Goal: Task Accomplishment & Management: Complete application form

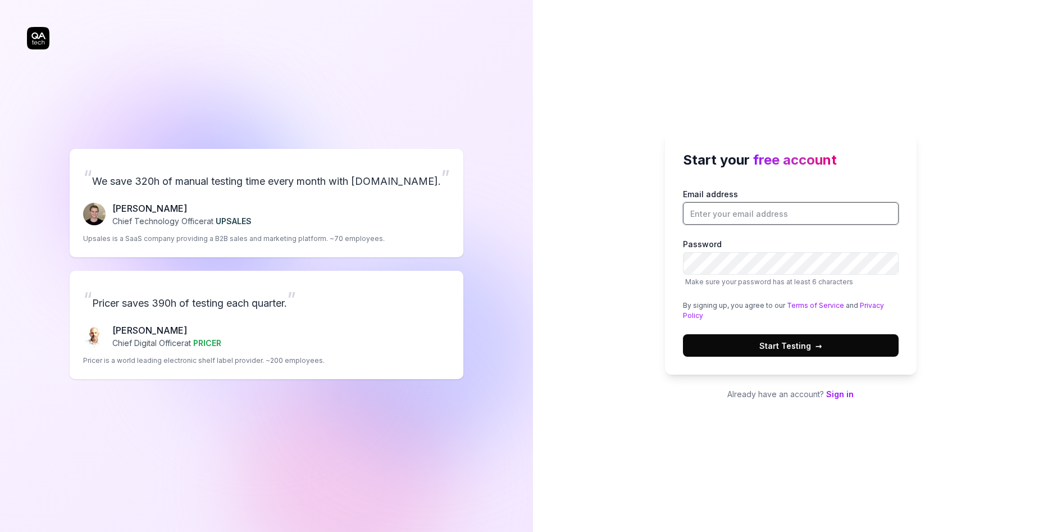
drag, startPoint x: 0, startPoint y: 0, endPoint x: 758, endPoint y: 220, distance: 788.8
click at [758, 220] on input "Email address" at bounding box center [791, 213] width 216 height 22
type input "[EMAIL_ADDRESS][DOMAIN_NAME]"
click at [820, 340] on span "→" at bounding box center [819, 346] width 7 height 12
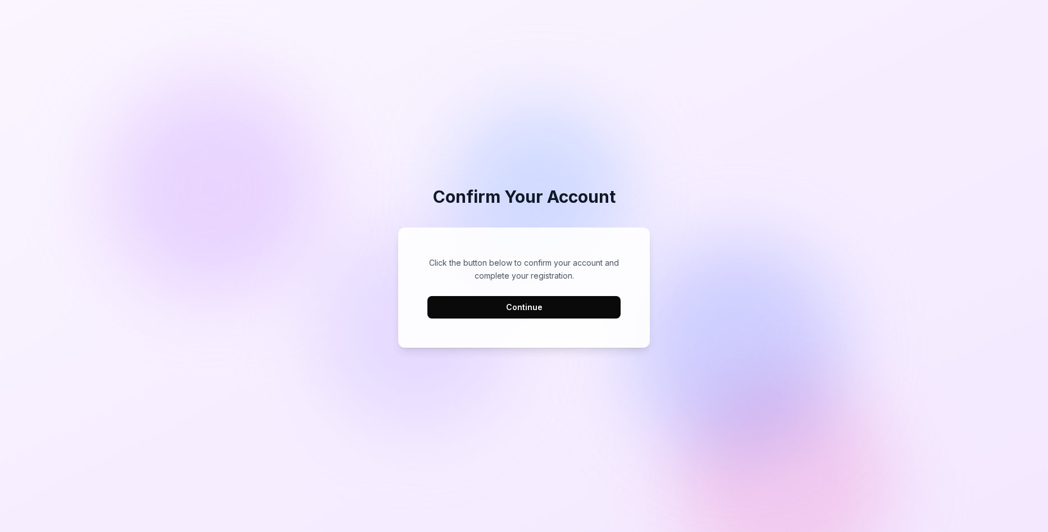
click at [531, 298] on button "Continue" at bounding box center [523, 307] width 193 height 22
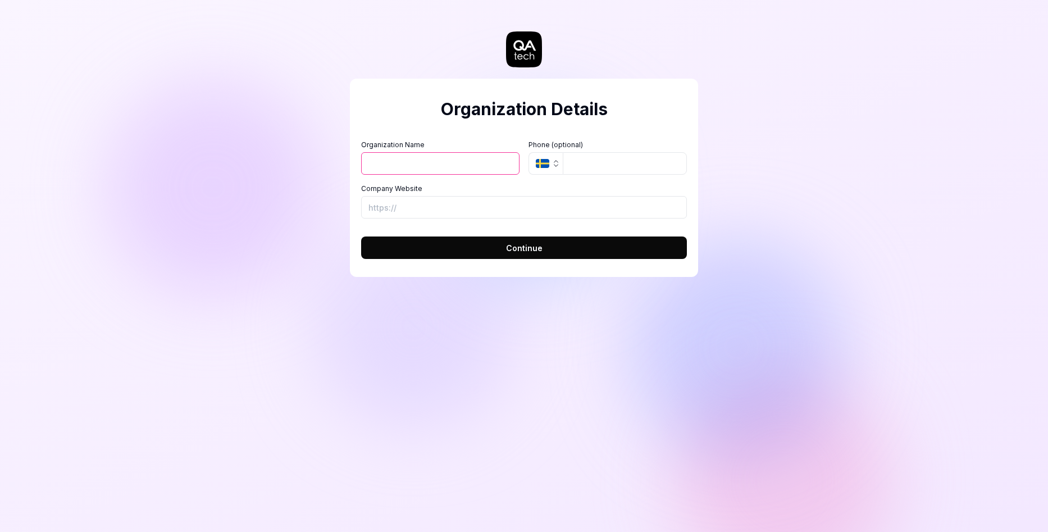
click at [544, 240] on button "Continue" at bounding box center [524, 247] width 326 height 22
type input "axel"
type input "3146620066"
click at [361, 236] on button "Continue" at bounding box center [524, 247] width 326 height 22
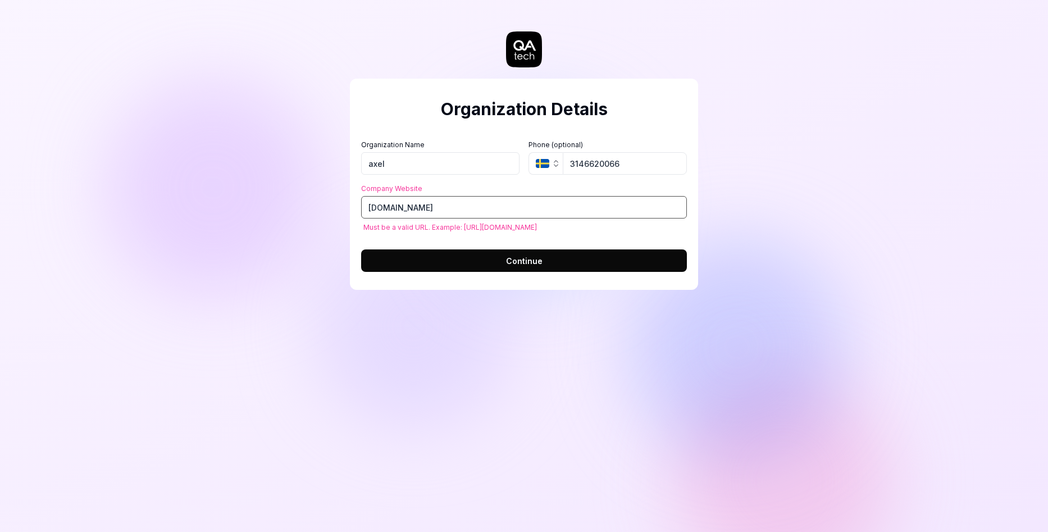
click at [400, 208] on input "axelmocada.com" at bounding box center [524, 207] width 326 height 22
click at [362, 206] on input "axelmocada.com" at bounding box center [524, 207] width 326 height 22
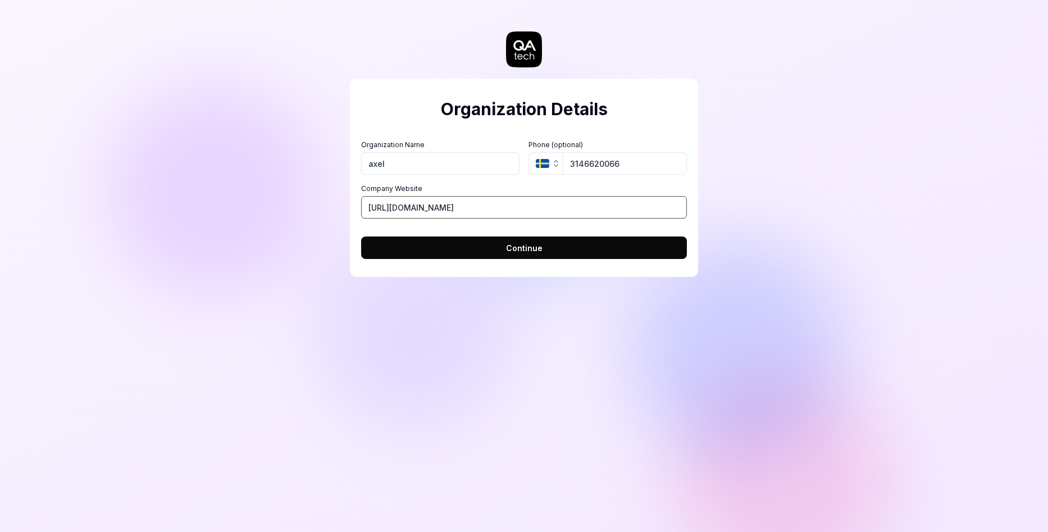
click at [425, 209] on input "https://axelmocada.com" at bounding box center [524, 207] width 326 height 22
type input "https://axelmoncada.com"
click at [521, 252] on span "Continue" at bounding box center [524, 248] width 37 height 12
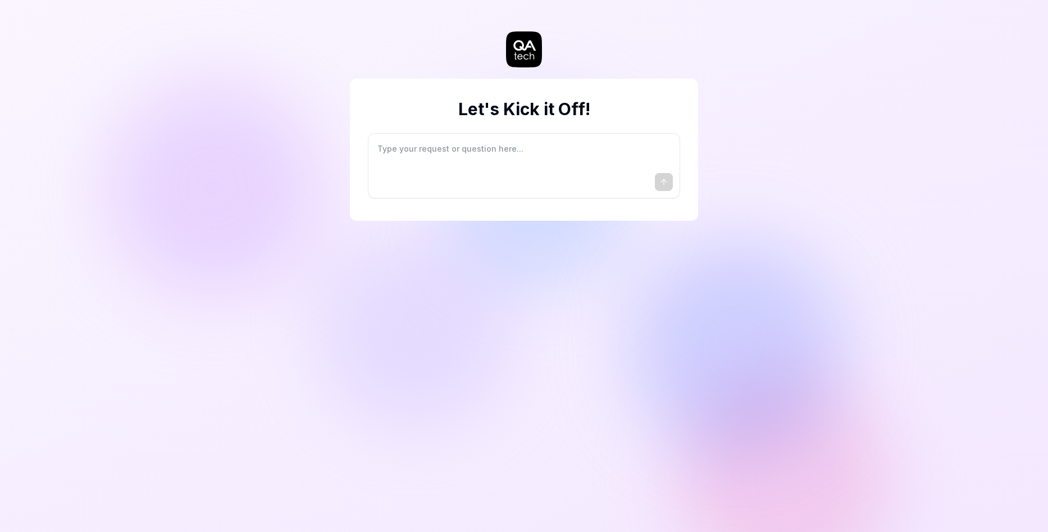
type textarea "*"
type textarea "I"
type textarea "*"
type textarea "I"
type textarea "*"
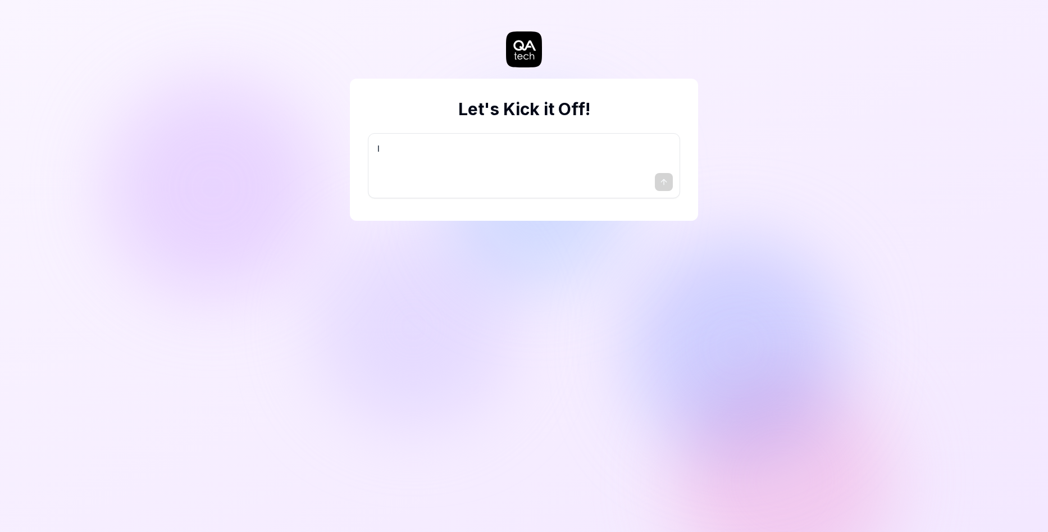
type textarea "I w"
type textarea "*"
type textarea "I wa"
type textarea "*"
type textarea "I wan"
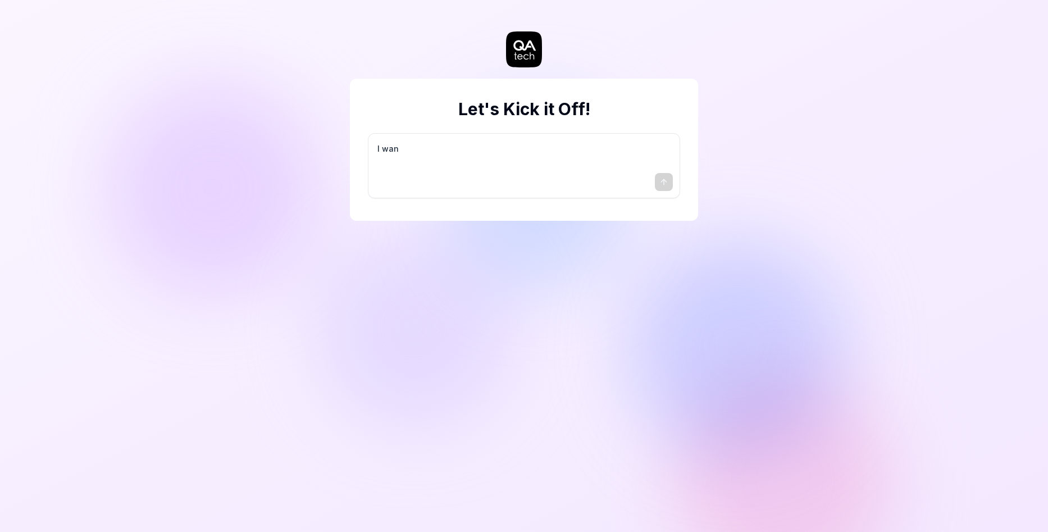
type textarea "*"
type textarea "I want"
type textarea "*"
type textarea "I want"
type textarea "*"
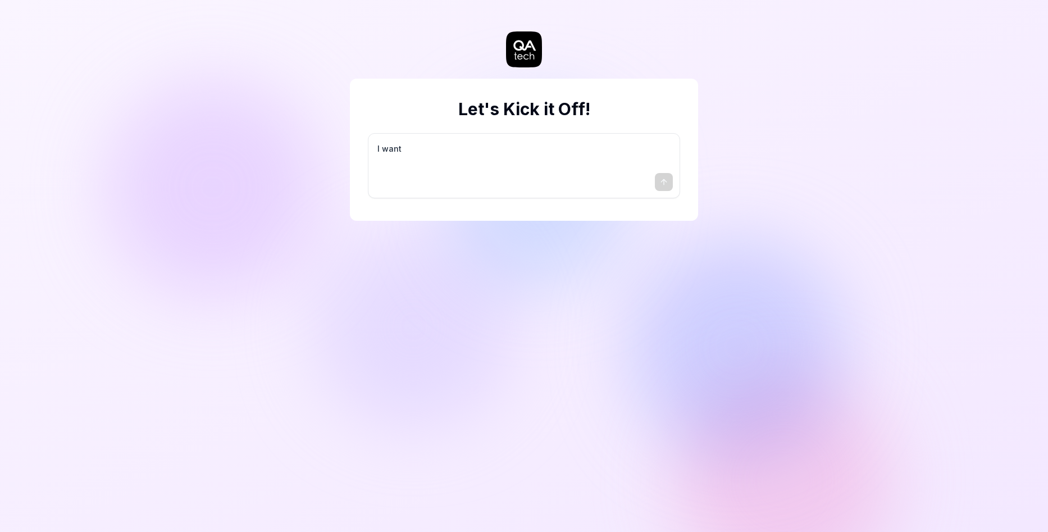
type textarea "I want a"
type textarea "*"
type textarea "I want a"
type textarea "*"
type textarea "I want a g"
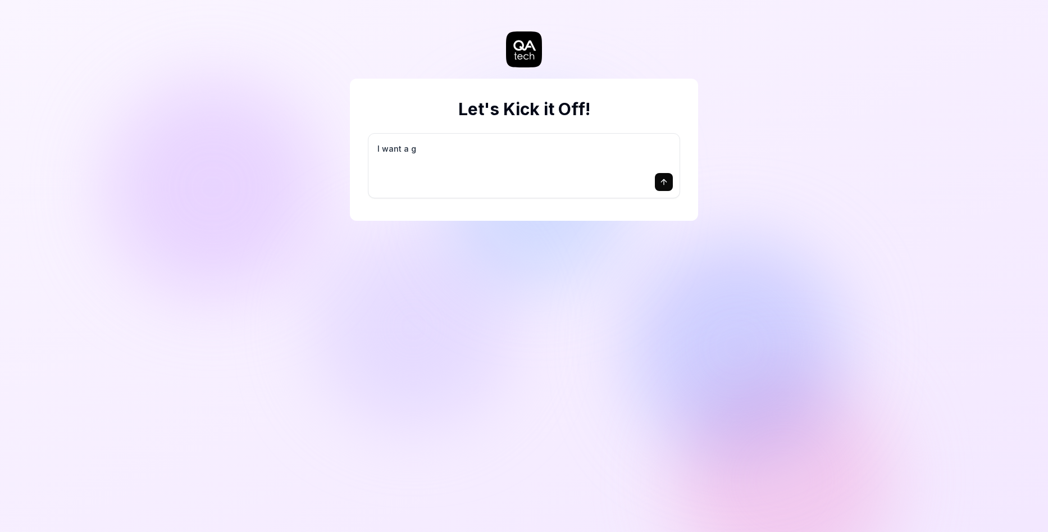
type textarea "*"
type textarea "I want a go"
type textarea "*"
type textarea "I want a goo"
type textarea "*"
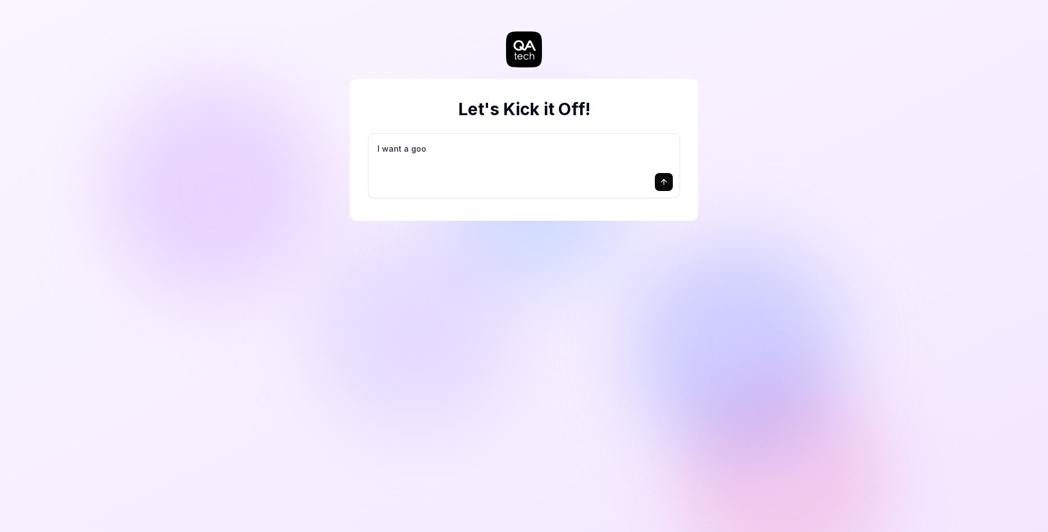
type textarea "I want a good"
type textarea "*"
type textarea "I want a good"
type textarea "*"
type textarea "I want a good t"
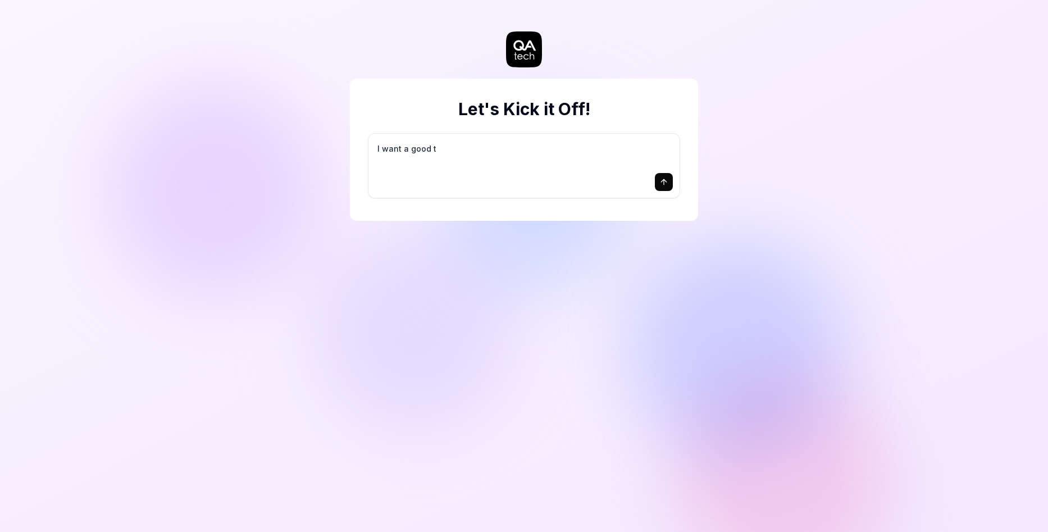
type textarea "*"
type textarea "I want a good te"
type textarea "*"
type textarea "I want a good tes"
type textarea "*"
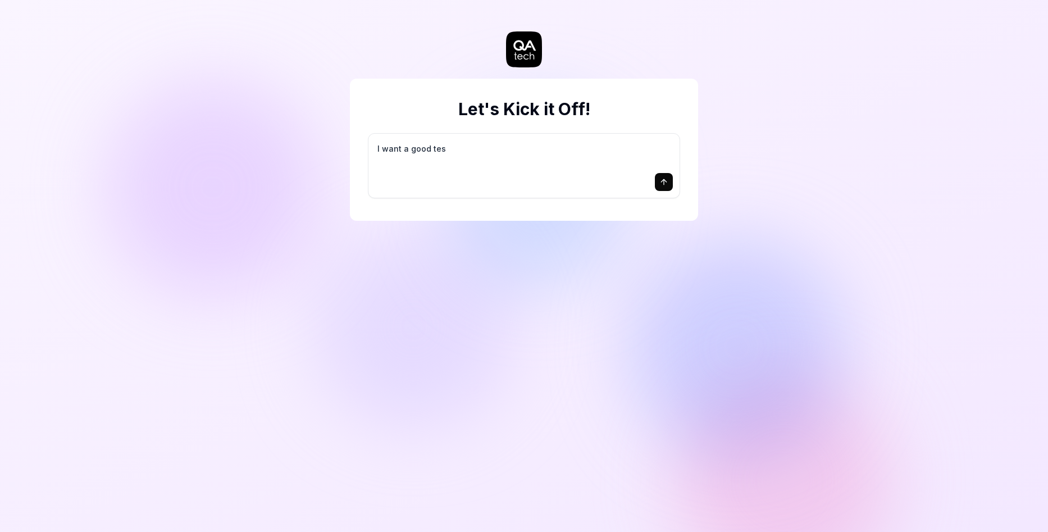
type textarea "I want a good test"
type textarea "*"
type textarea "I want a good test"
type textarea "*"
type textarea "I want a good test s"
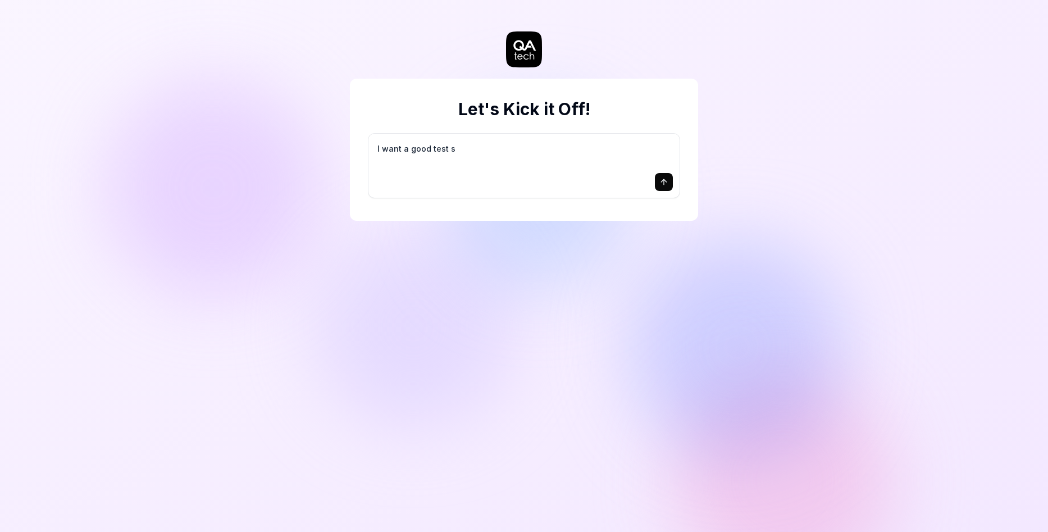
type textarea "*"
type textarea "I want a good test se"
type textarea "*"
type textarea "I want a good test set"
type textarea "*"
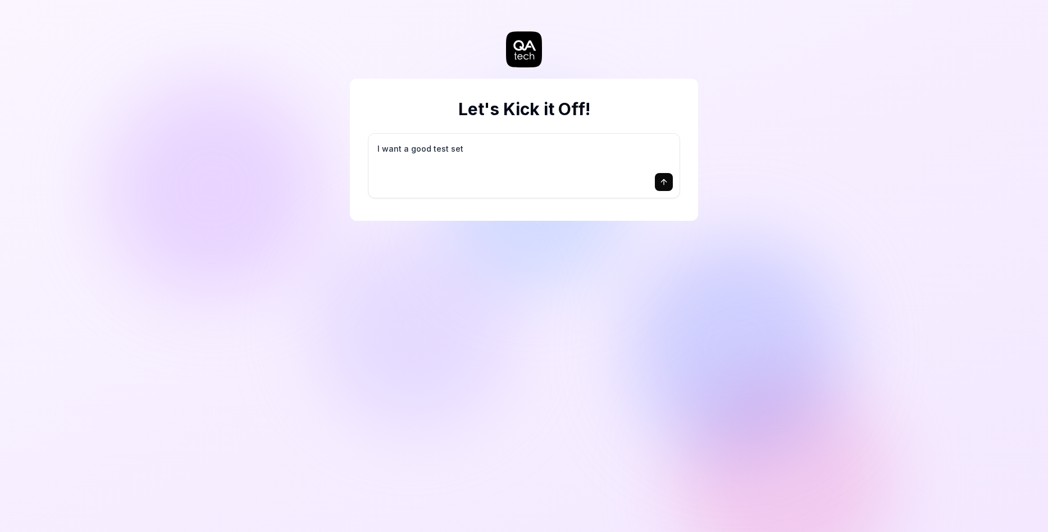
type textarea "I want a good test setu"
type textarea "*"
type textarea "I want a good test setup"
type textarea "*"
type textarea "I want a good test setup"
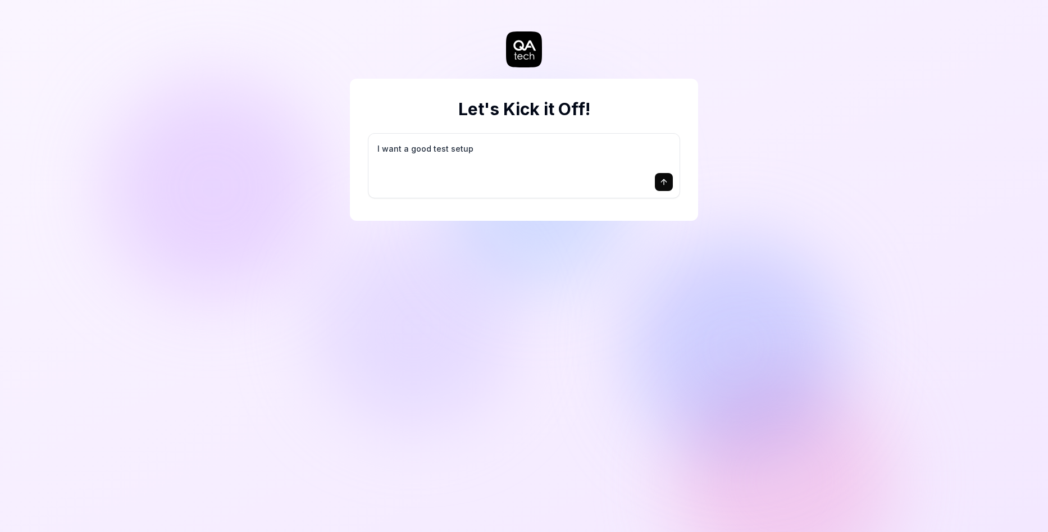
type textarea "*"
type textarea "I want a good test setup f"
type textarea "*"
type textarea "I want a good test setup fo"
type textarea "*"
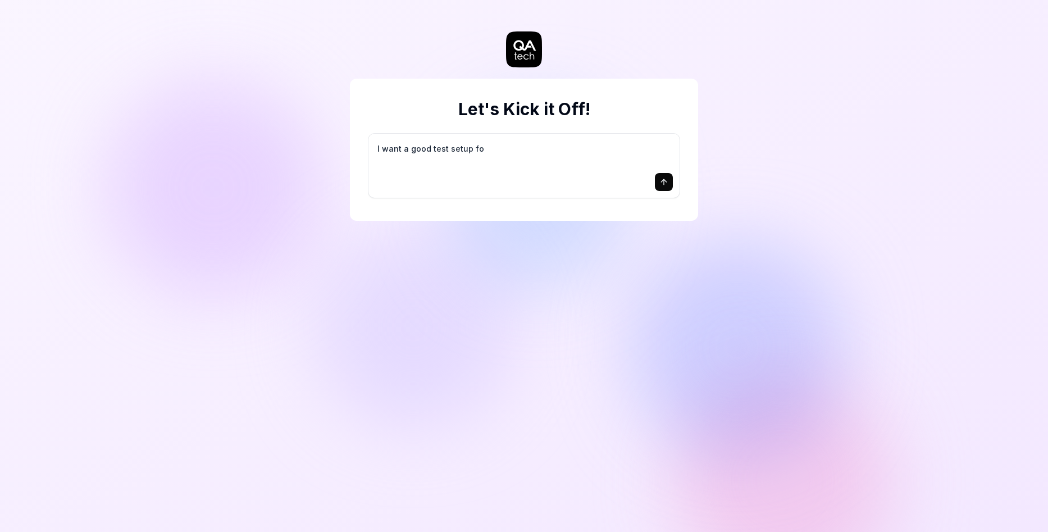
type textarea "I want a good test setup for"
type textarea "*"
type textarea "I want a good test setup for"
type textarea "*"
type textarea "I want a good test setup for m"
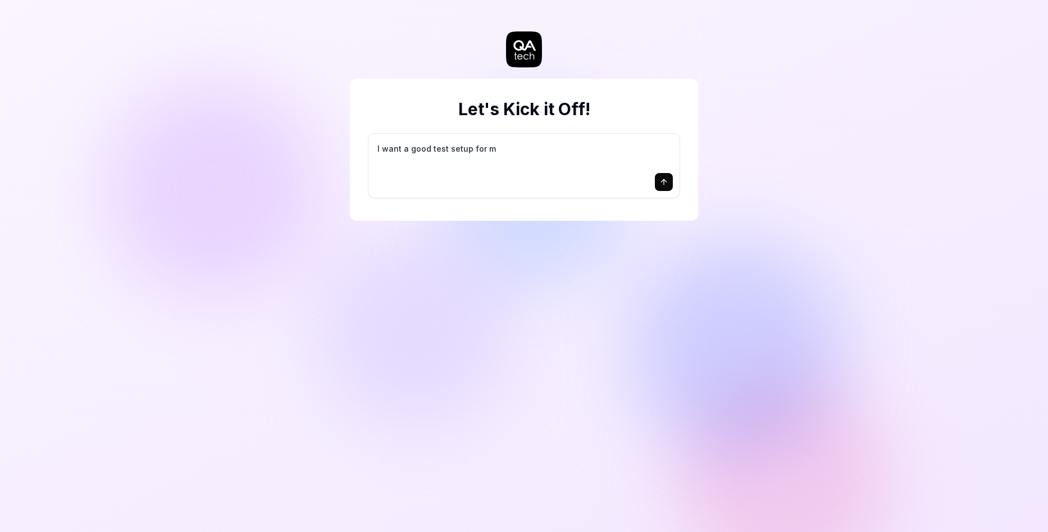
type textarea "*"
type textarea "I want a good test setup for my"
type textarea "*"
type textarea "I want a good test setup for my"
type textarea "*"
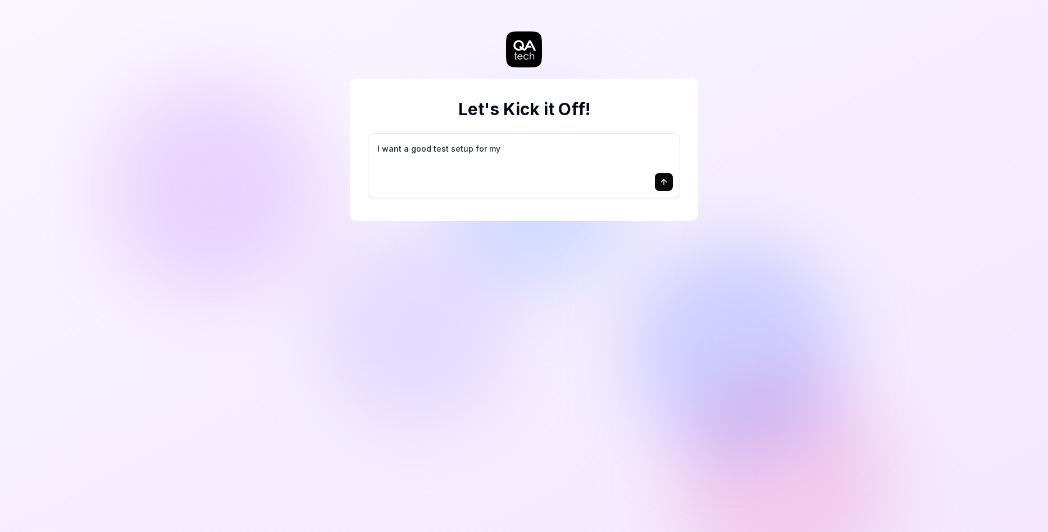
type textarea "I want a good test setup for my s"
type textarea "*"
type textarea "I want a good test setup for my si"
type textarea "*"
type textarea "I want a good test setup for my sit"
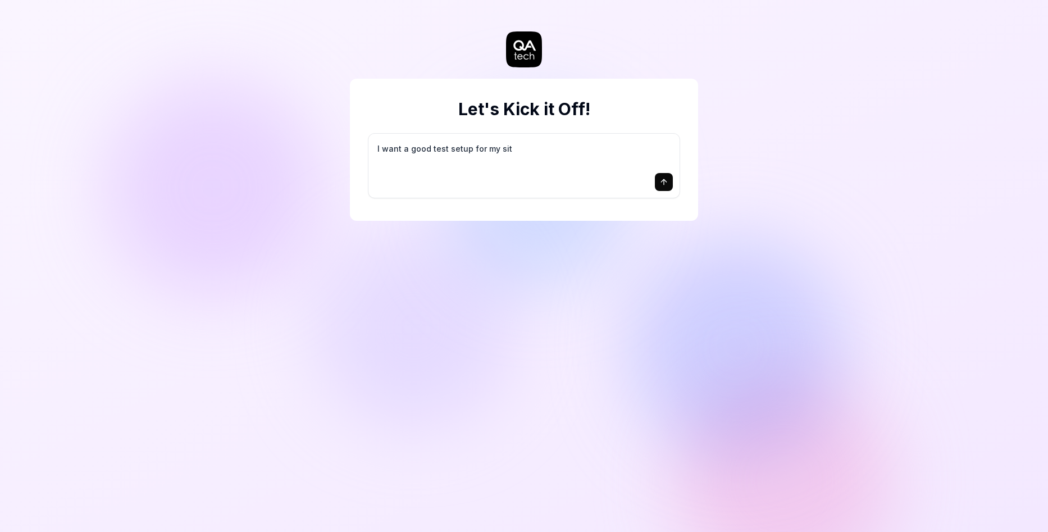
type textarea "*"
type textarea "I want a good test setup for my site"
type textarea "*"
type textarea "I want a good test setup for my site"
type textarea "*"
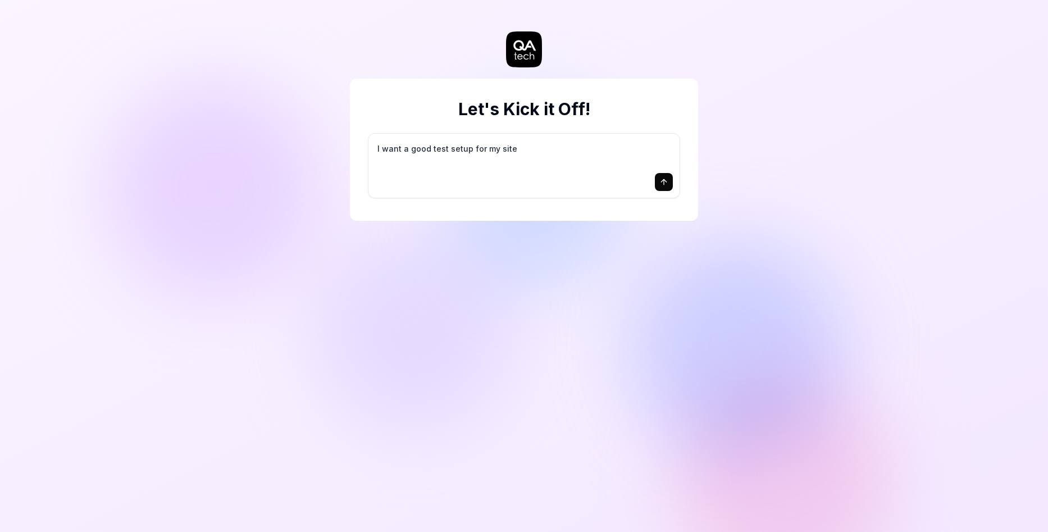
type textarea "I want a good test setup for my site -"
type textarea "*"
type textarea "I want a good test setup for my site -"
type textarea "*"
type textarea "I want a good test setup for my site - h"
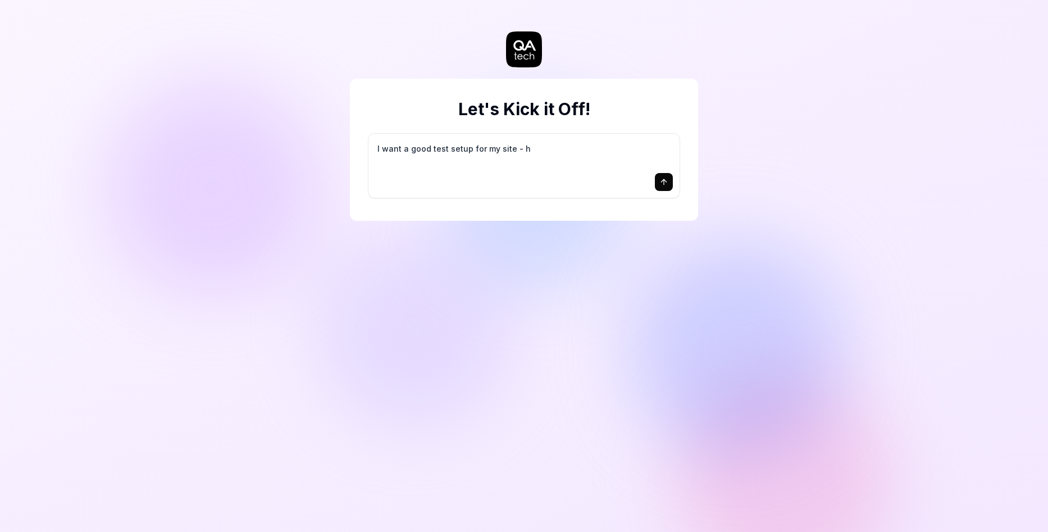
type textarea "*"
type textarea "I want a good test setup for my site - he"
type textarea "*"
type textarea "I want a good test setup for my site - hel"
type textarea "*"
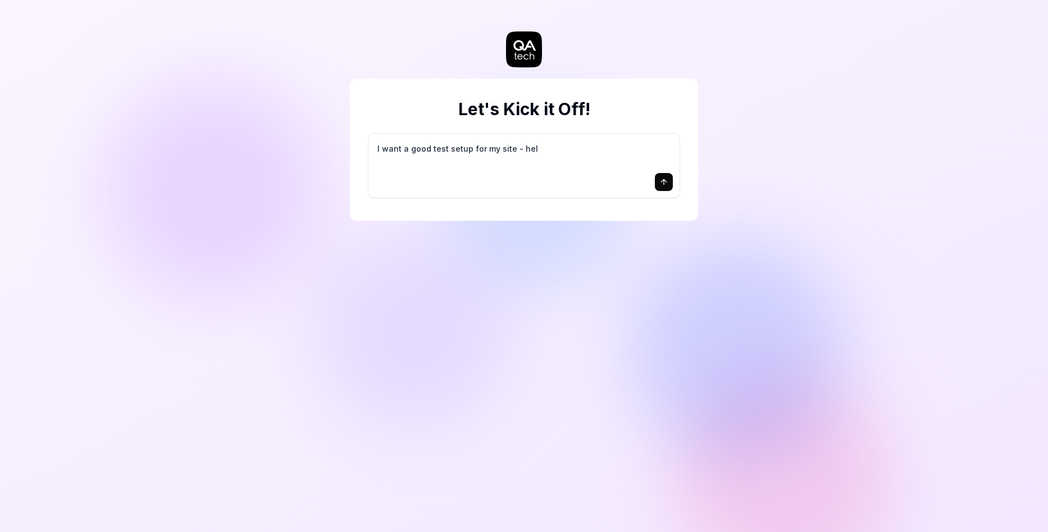
type textarea "I want a good test setup for my site - help"
type textarea "*"
type textarea "I want a good test setup for my site - help"
type textarea "*"
type textarea "I want a good test setup for my site - help m"
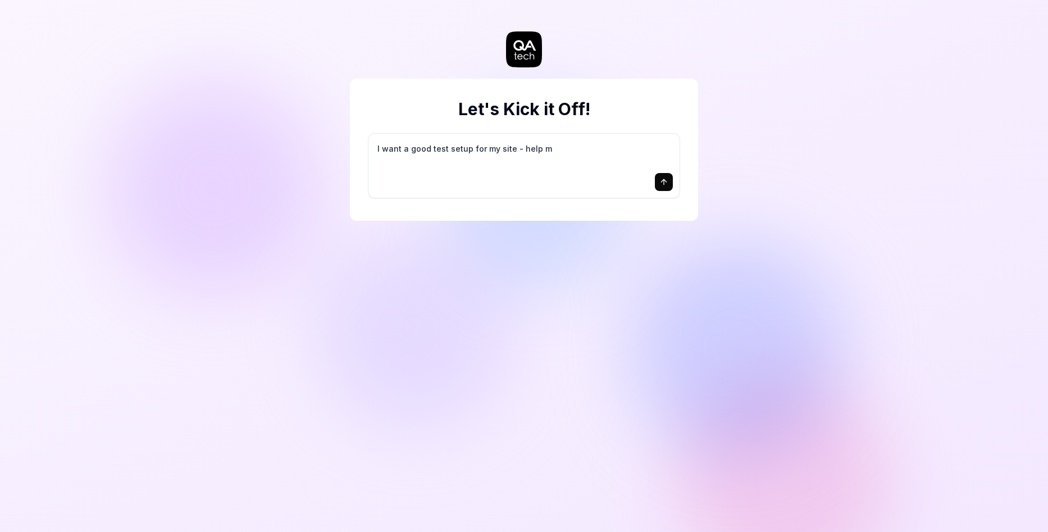
type textarea "*"
type textarea "I want a good test setup for my site - help me"
type textarea "*"
type textarea "I want a good test setup for my site - help me"
type textarea "*"
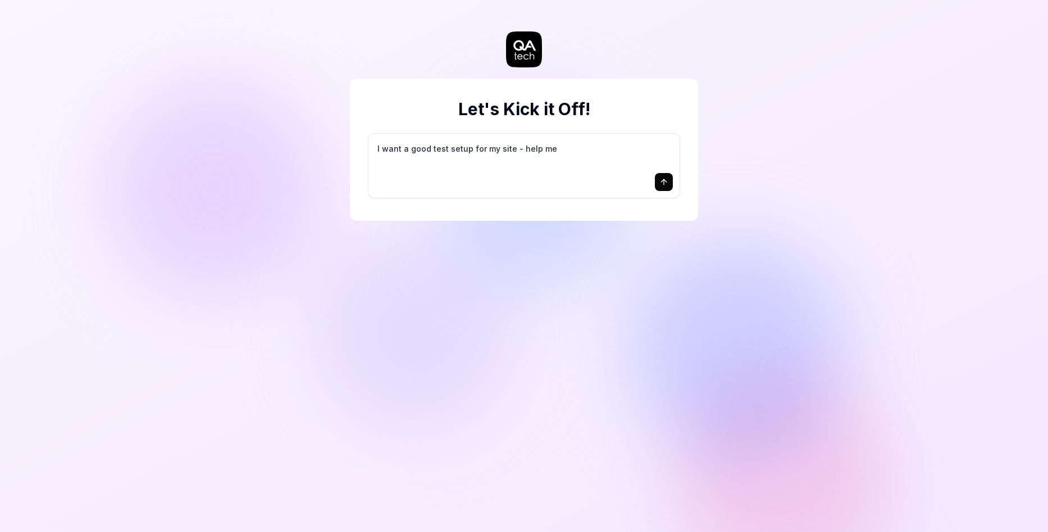
type textarea "I want a good test setup for my site - help me c"
type textarea "*"
type textarea "I want a good test setup for my site - help me cr"
type textarea "*"
type textarea "I want a good test setup for my site - help me cre"
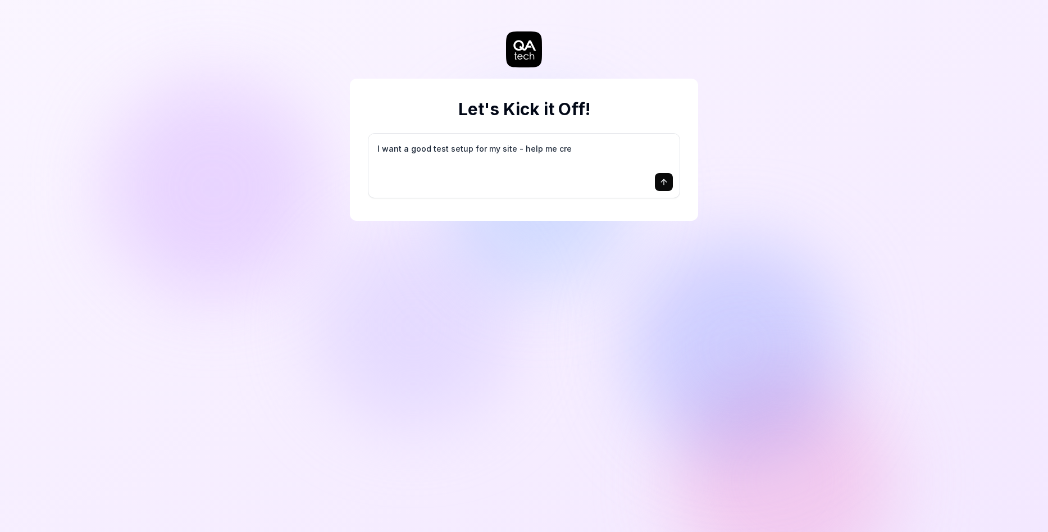
type textarea "*"
type textarea "I want a good test setup for my site - help me crea"
type textarea "*"
type textarea "I want a good test setup for my site - help me creat"
type textarea "*"
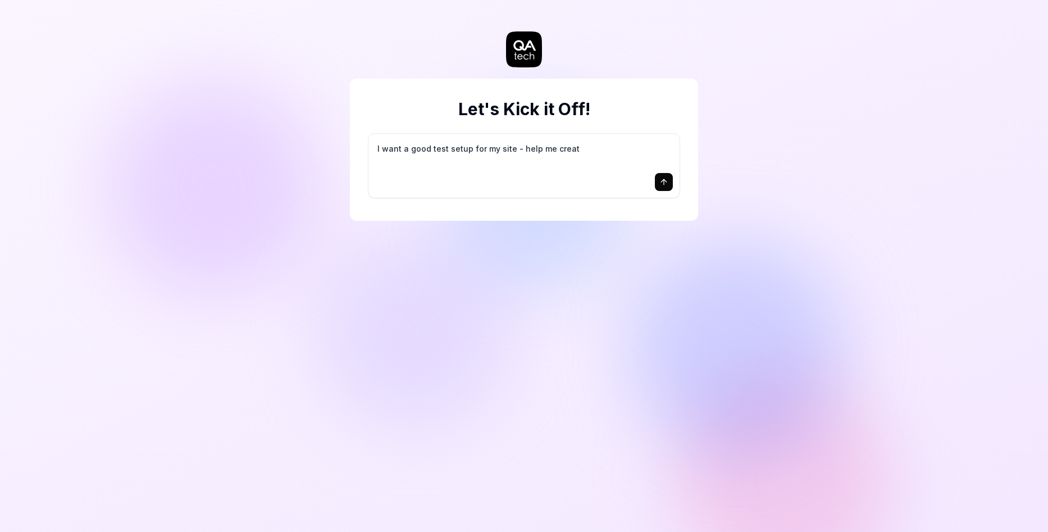
type textarea "I want a good test setup for my site - help me create"
type textarea "*"
type textarea "I want a good test setup for my site - help me create"
type textarea "*"
type textarea "I want a good test setup for my site - help me create t"
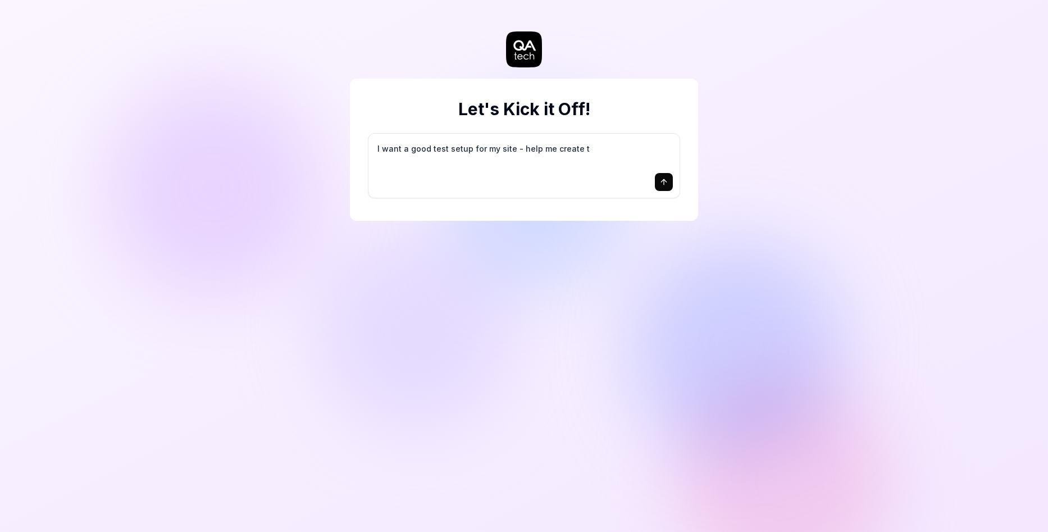
type textarea "*"
type textarea "I want a good test setup for my site - help me create th"
type textarea "*"
type textarea "I want a good test setup for my site - help me create the"
type textarea "*"
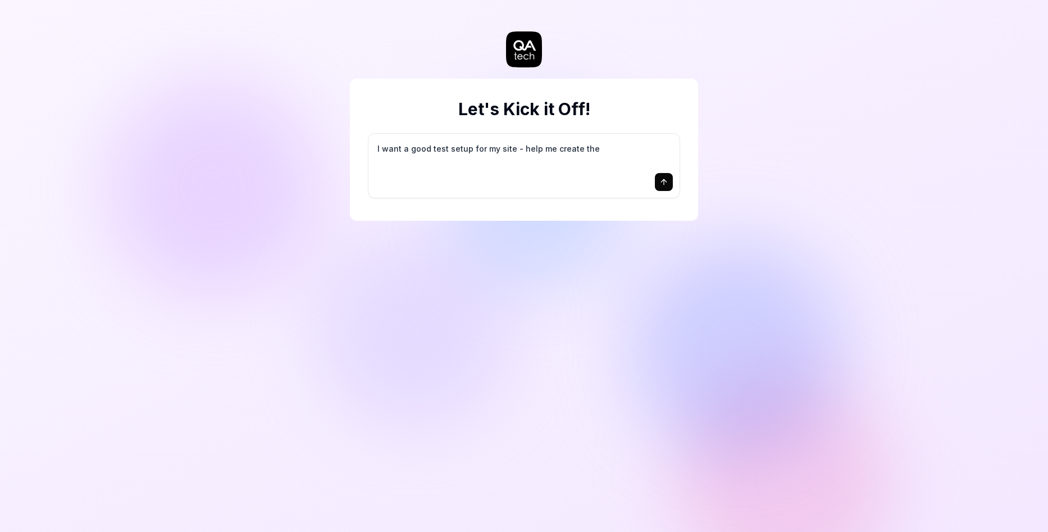
type textarea "I want a good test setup for my site - help me create the"
type textarea "*"
type textarea "I want a good test setup for my site - help me create the f"
type textarea "*"
type textarea "I want a good test setup for my site - help me create the fi"
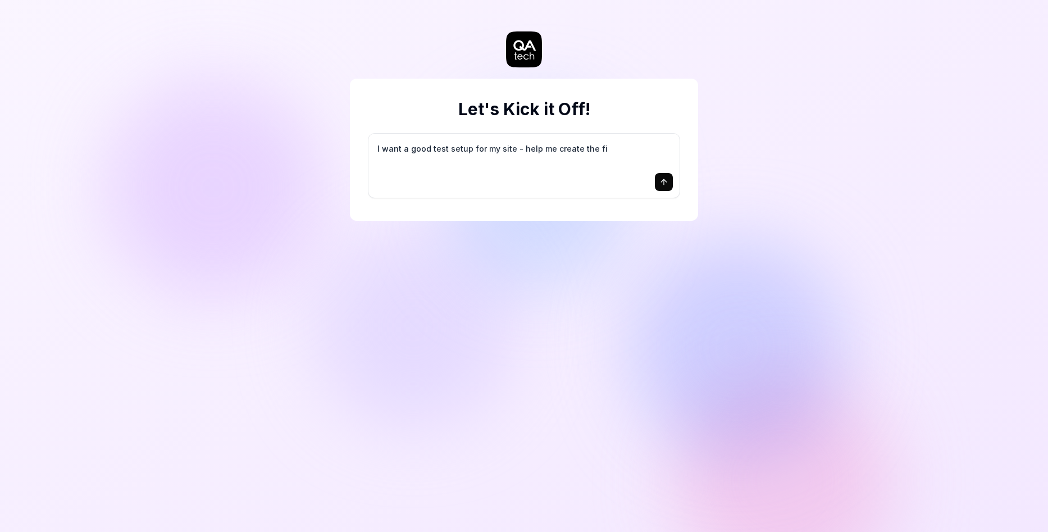
type textarea "*"
type textarea "I want a good test setup for my site - help me create the fir"
type textarea "*"
type textarea "I want a good test setup for my site - help me create the firs"
type textarea "*"
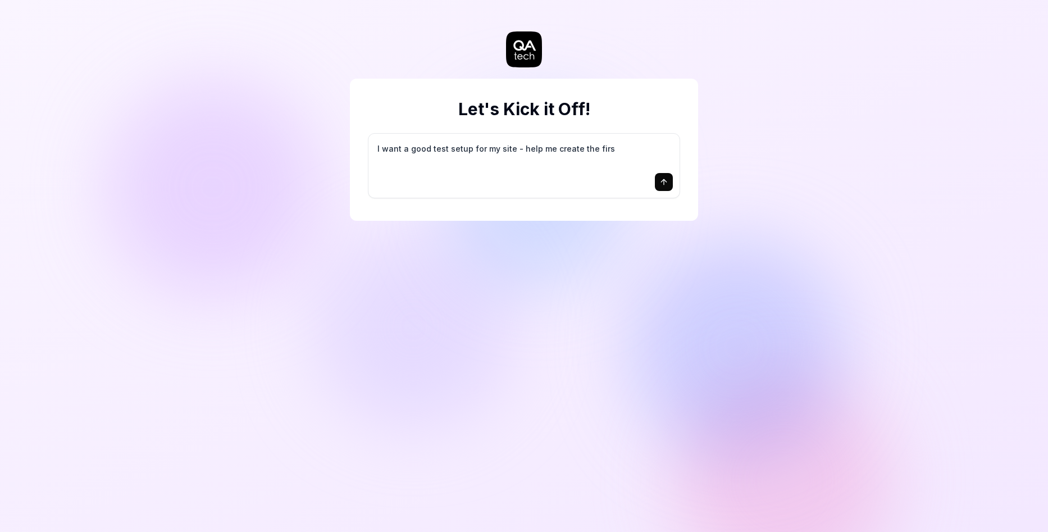
type textarea "I want a good test setup for my site - help me create the first"
type textarea "*"
type textarea "I want a good test setup for my site - help me create the first"
type textarea "*"
type textarea "I want a good test setup for my site - help me create the first 3"
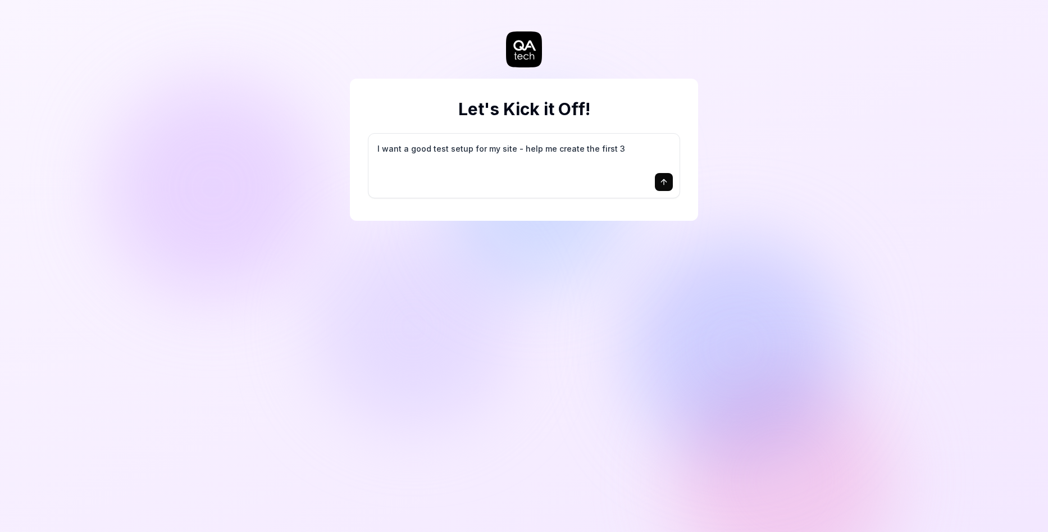
type textarea "*"
type textarea "I want a good test setup for my site - help me create the first 3-"
type textarea "*"
type textarea "I want a good test setup for my site - help me create the first 3-5"
type textarea "*"
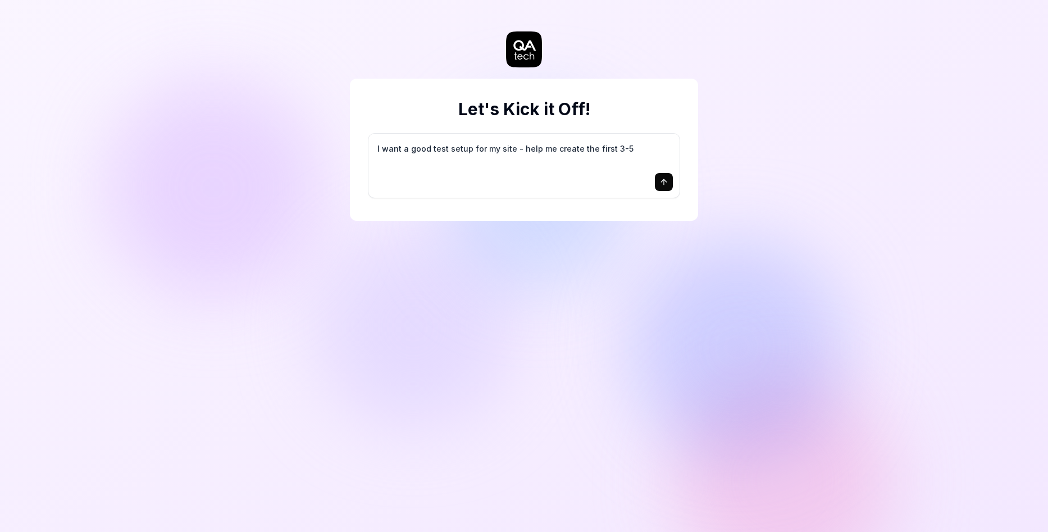
type textarea "I want a good test setup for my site - help me create the first 3-5"
type textarea "*"
type textarea "I want a good test setup for my site - help me create the first 3-5 t"
type textarea "*"
type textarea "I want a good test setup for my site - help me create the first 3-5 te"
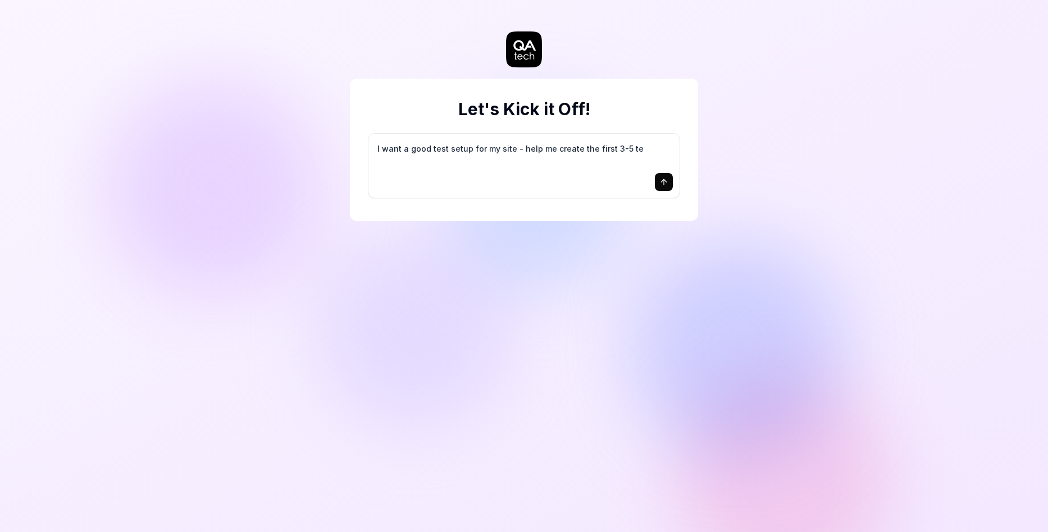
type textarea "*"
type textarea "I want a good test setup for my site - help me create the first 3-5 tes"
type textarea "*"
type textarea "I want a good test setup for my site - help me create the first 3-5 test"
type textarea "*"
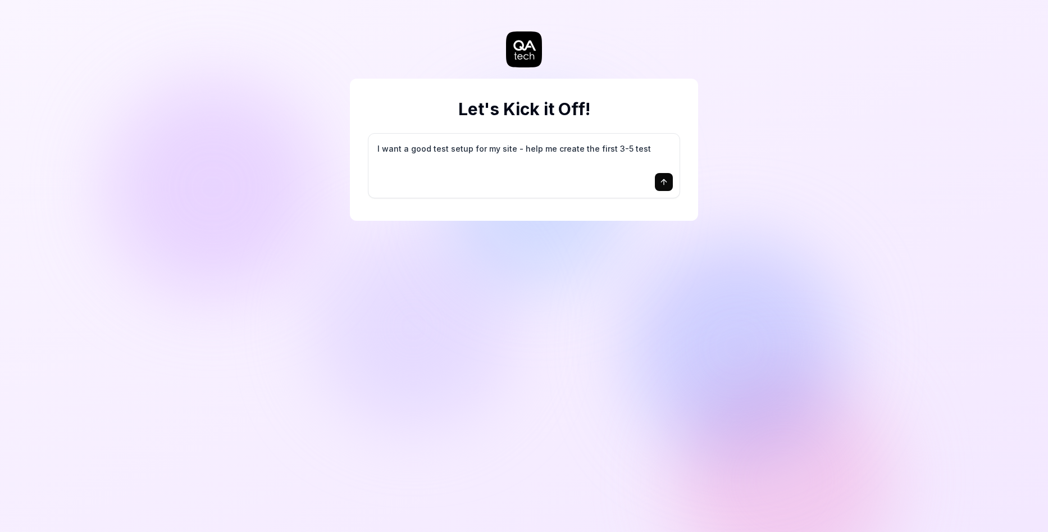
type textarea "I want a good test setup for my site - help me create the first 3-5 test"
type textarea "*"
type textarea "I want a good test setup for my site - help me create the first 3-5 test c"
type textarea "*"
type textarea "I want a good test setup for my site - help me create the first 3-5 test ca"
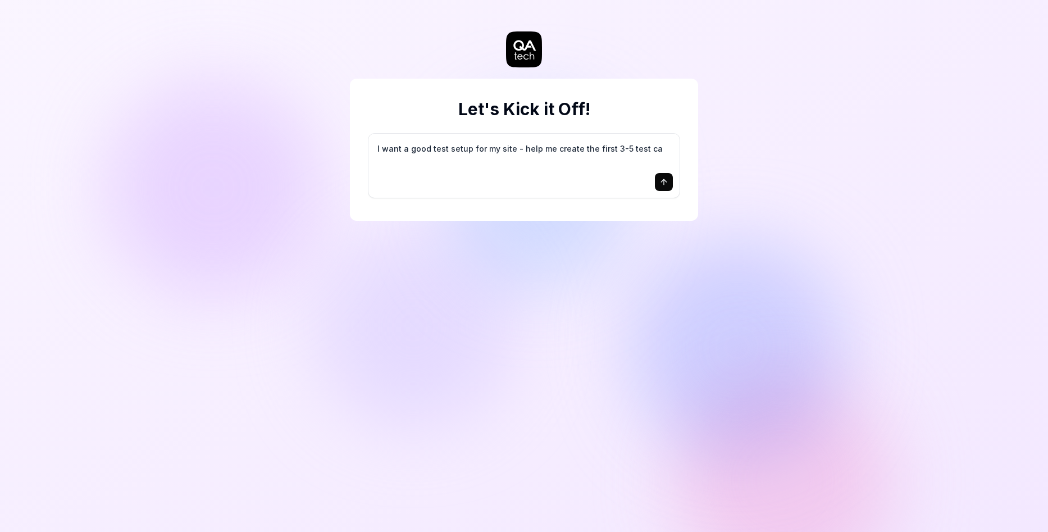
type textarea "*"
type textarea "I want a good test setup for my site - help me create the first 3-5 test cas"
type textarea "*"
type textarea "I want a good test setup for my site - help me create the first 3-5 test case"
type textarea "*"
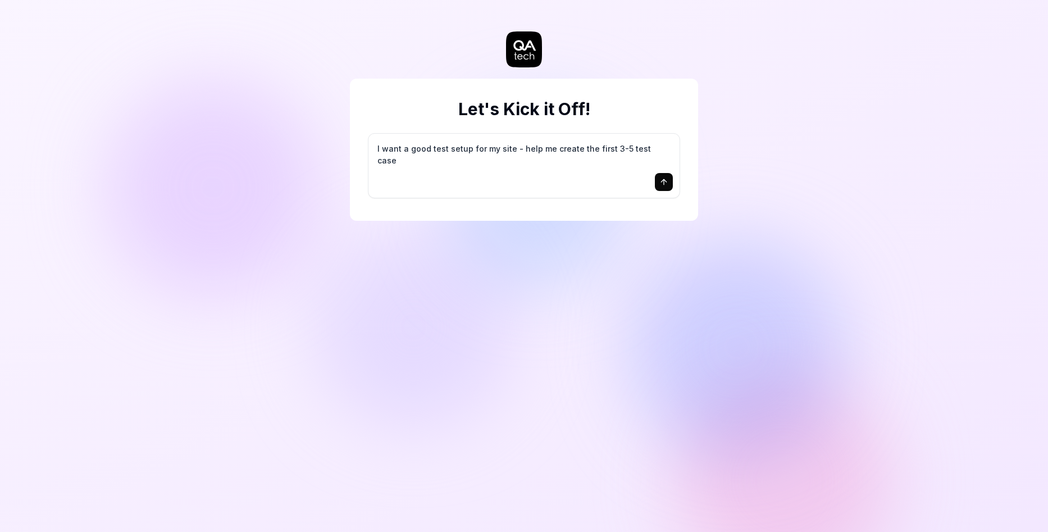
type textarea "I want a good test setup for my site - help me create the first 3-5 test cases"
click at [511, 155] on textarea "I want a good test setup for my site - help me create the first 3-5 test cases" at bounding box center [524, 154] width 298 height 28
click at [656, 184] on button "submit" at bounding box center [664, 182] width 18 height 18
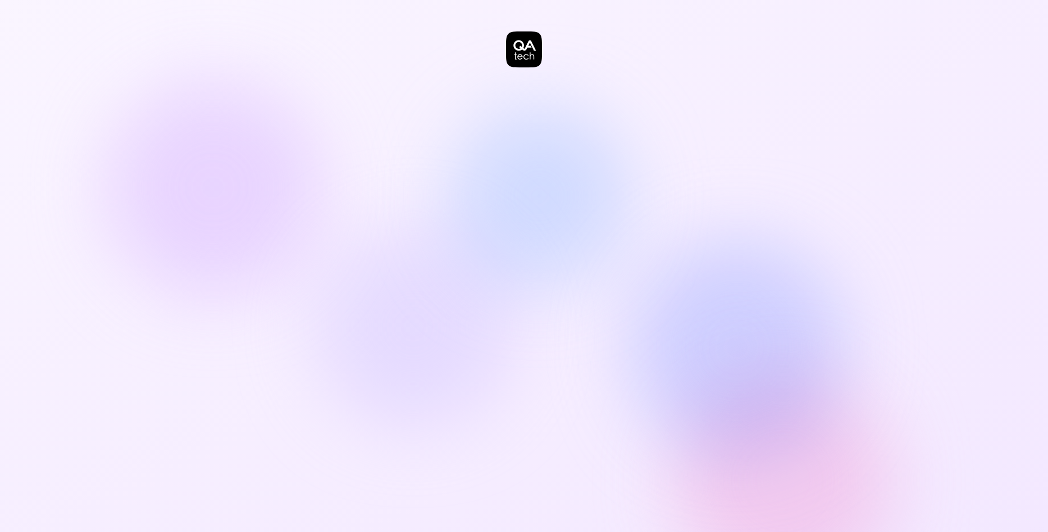
click at [535, 52] on icon at bounding box center [524, 49] width 36 height 36
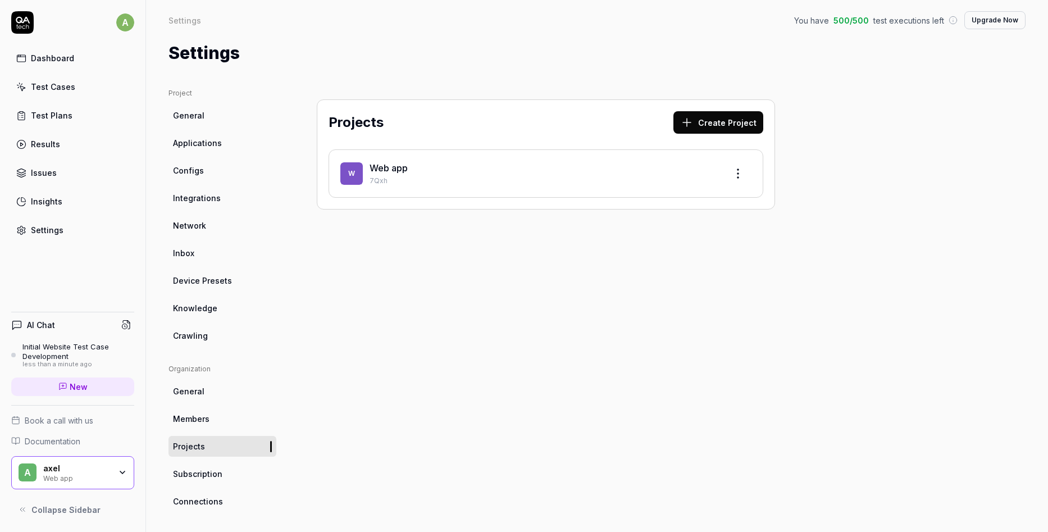
click at [376, 171] on link "Web app" at bounding box center [389, 167] width 38 height 11
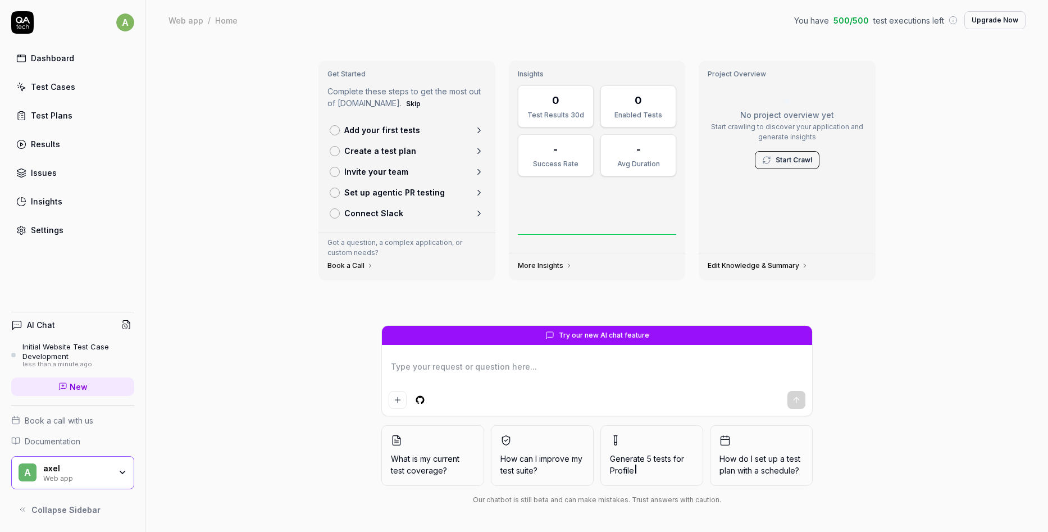
click at [452, 473] on span "What is my current test coverage?" at bounding box center [433, 465] width 84 height 24
type textarea "*"
